Goal: Navigation & Orientation: Find specific page/section

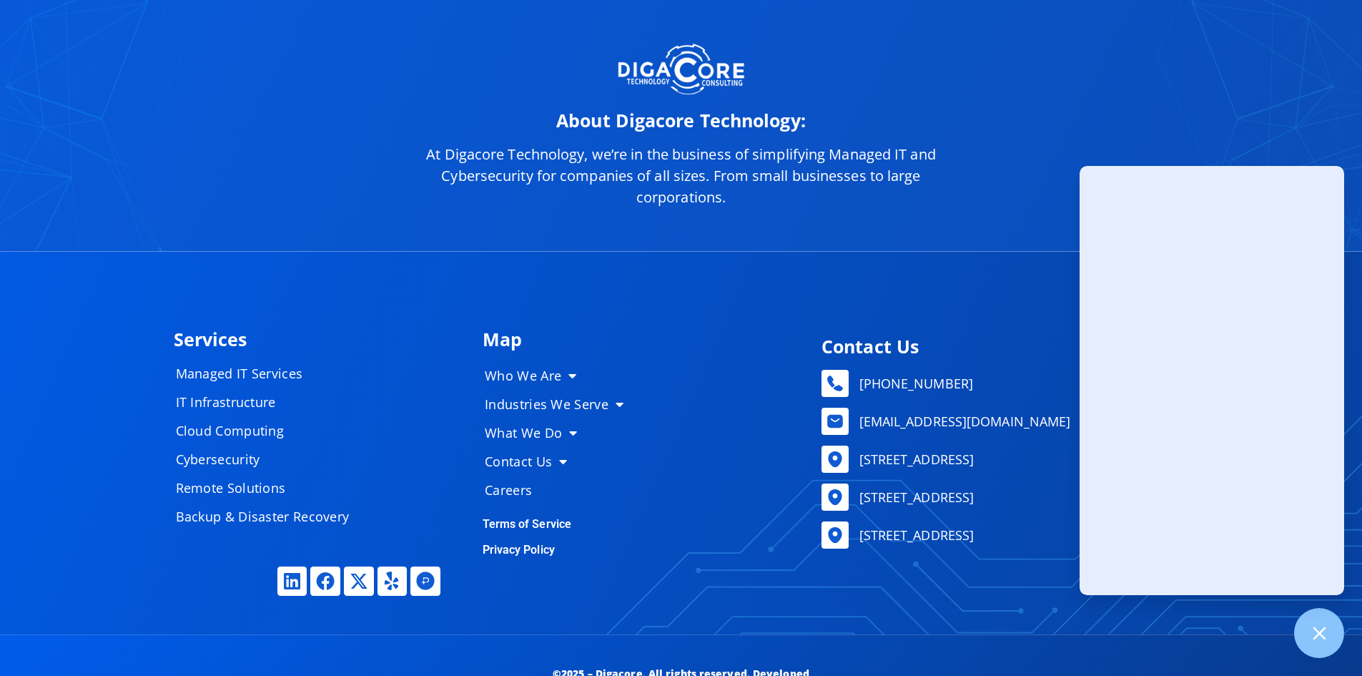
scroll to position [6678, 0]
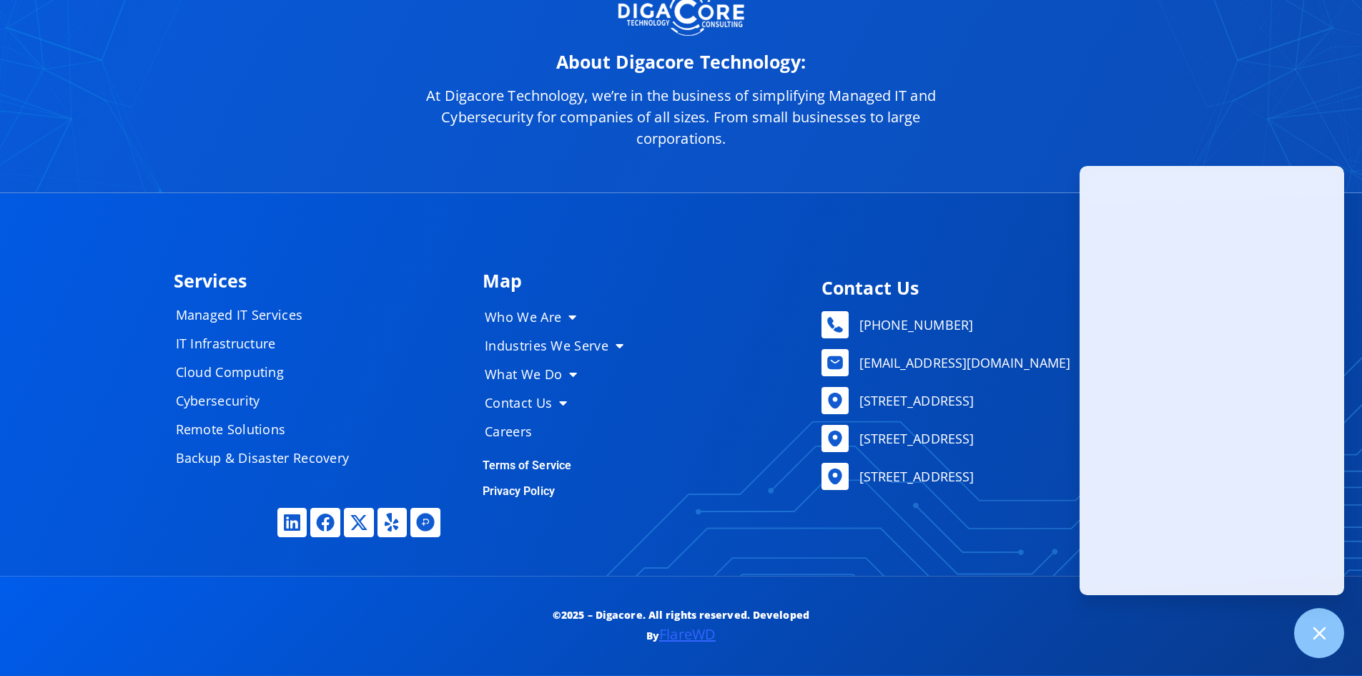
click at [530, 492] on link "Privacy Policy" at bounding box center [519, 491] width 72 height 14
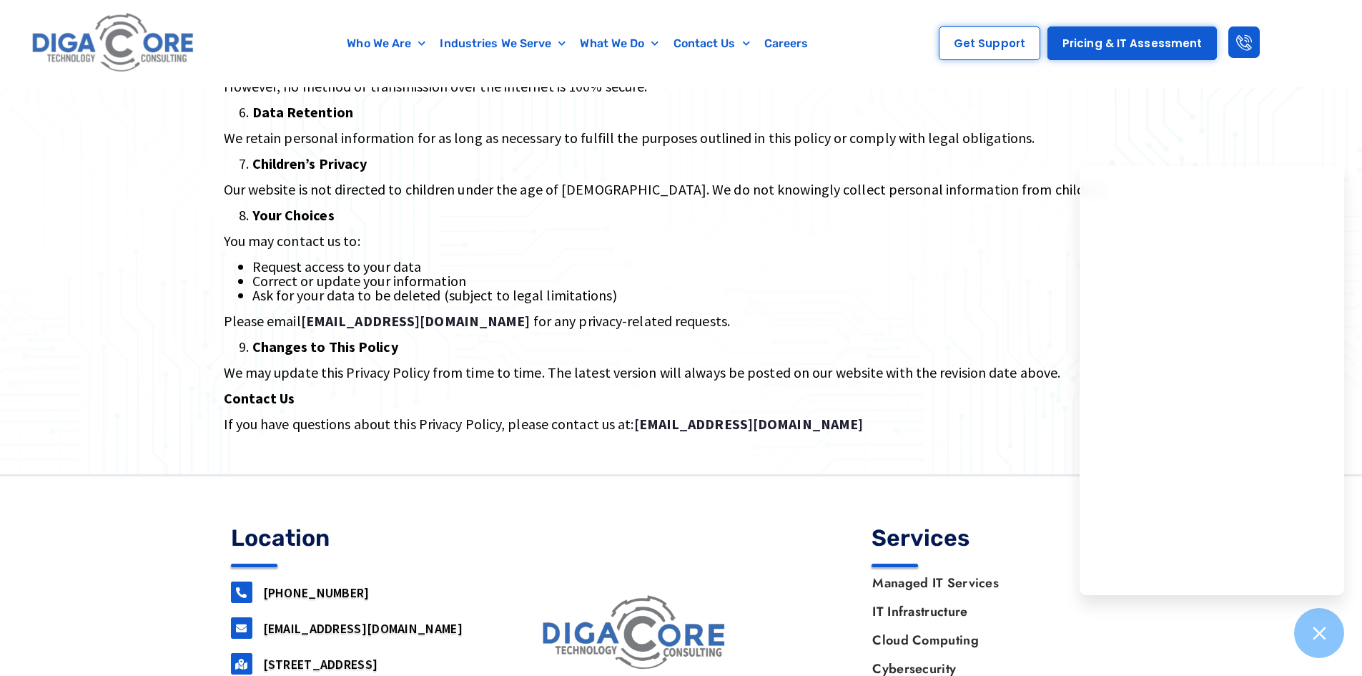
scroll to position [1167, 0]
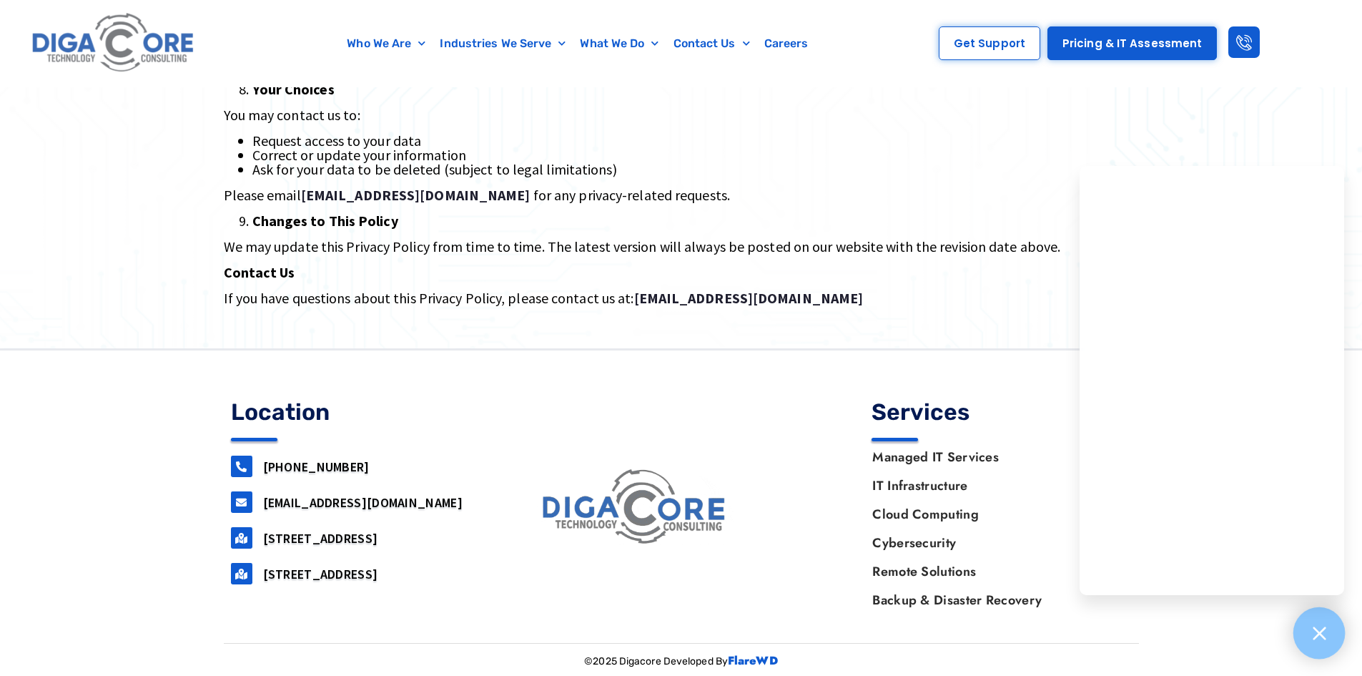
click at [1320, 642] on icon at bounding box center [1319, 633] width 19 height 19
click at [750, 662] on strong "FlareWD" at bounding box center [753, 660] width 50 height 16
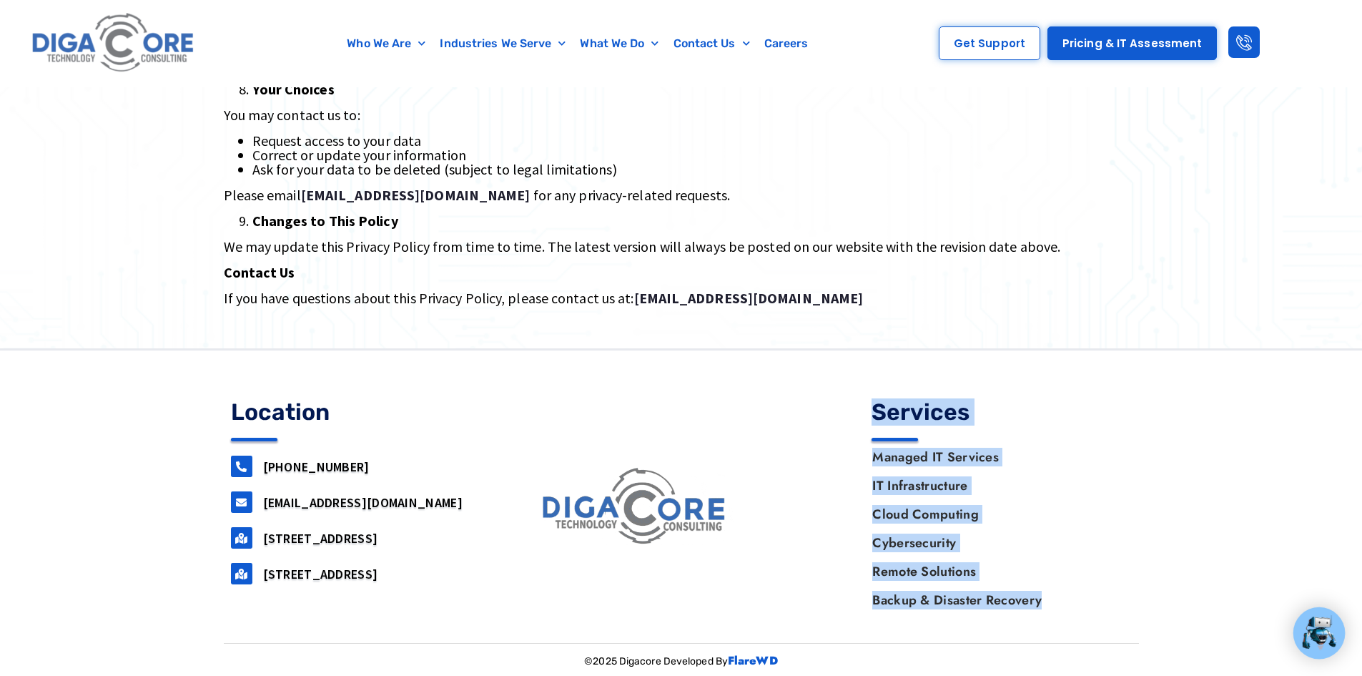
drag, startPoint x: 1079, startPoint y: 626, endPoint x: 877, endPoint y: 408, distance: 297.6
click at [877, 408] on section "Location [PHONE_NUMBER] [EMAIL_ADDRESS][DOMAIN_NAME] [STREET_ADDRESS] [STREET_A…" at bounding box center [681, 518] width 915 height 250
click at [877, 408] on h4 "Services" at bounding box center [1002, 412] width 260 height 23
